Goal: Information Seeking & Learning: Learn about a topic

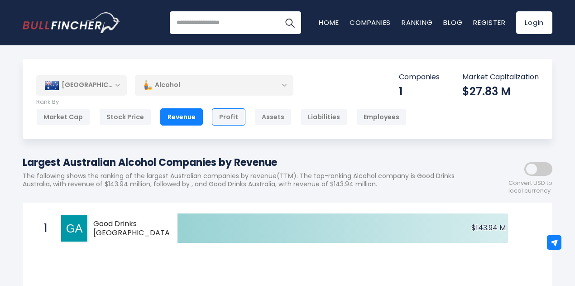
click at [223, 114] on div "Profit" at bounding box center [228, 116] width 33 height 17
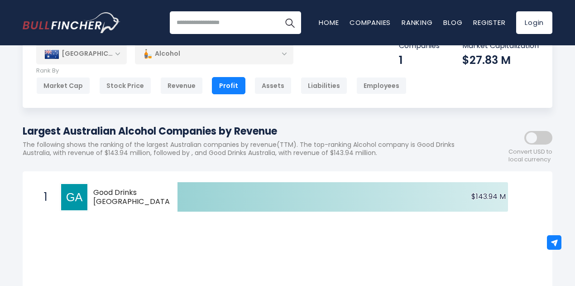
scroll to position [22, 0]
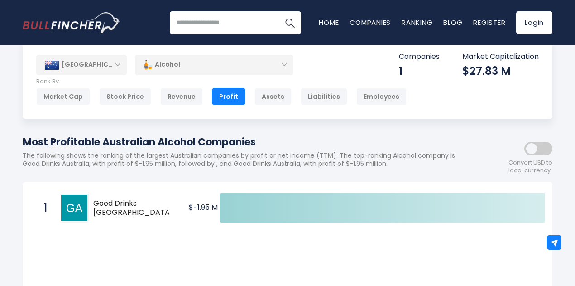
scroll to position [10, 0]
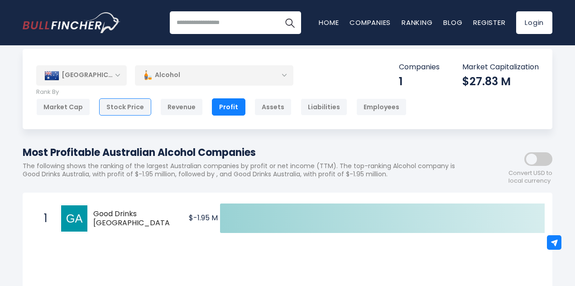
click at [122, 108] on div "Stock Price" at bounding box center [125, 106] width 52 height 17
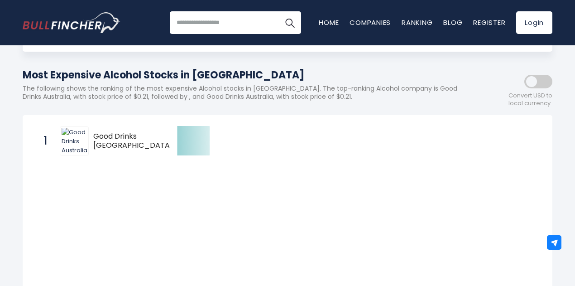
scroll to position [91, 0]
